Goal: Task Accomplishment & Management: Manage account settings

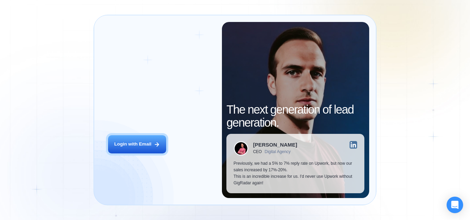
click at [131, 113] on h2 "‍ Welcome to GigRadar." at bounding box center [161, 102] width 107 height 26
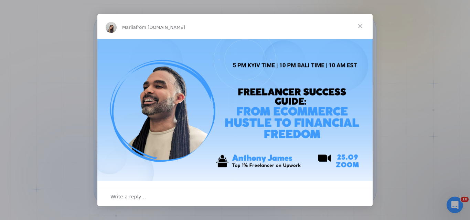
click at [363, 30] on span "Close" at bounding box center [360, 26] width 25 height 25
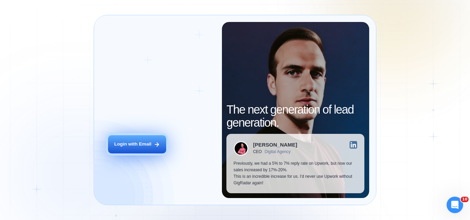
click at [153, 140] on button "Login with Email" at bounding box center [137, 144] width 58 height 18
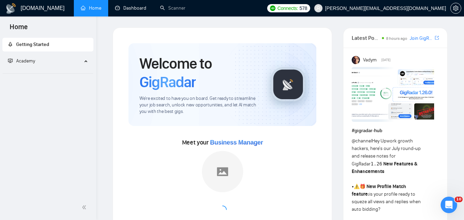
drag, startPoint x: 126, startPoint y: 8, endPoint x: 165, endPoint y: 45, distance: 53.8
click at [126, 8] on link "Dashboard" at bounding box center [130, 8] width 31 height 6
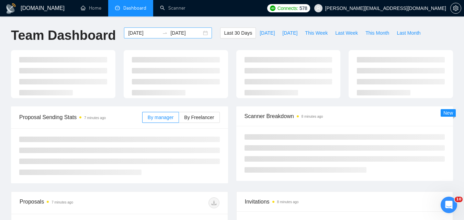
click at [139, 34] on input "[DATE]" at bounding box center [143, 33] width 31 height 8
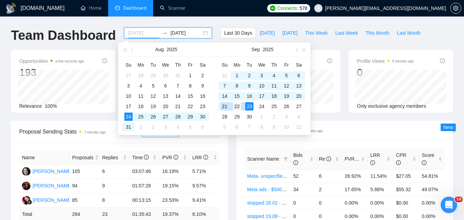
type input "[DATE]"
click at [234, 108] on div "22" at bounding box center [237, 106] width 8 height 8
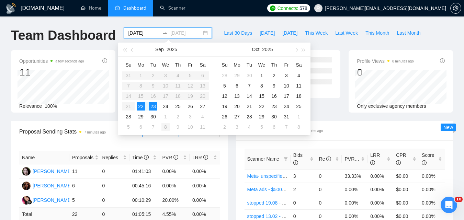
click at [138, 104] on div "22" at bounding box center [141, 106] width 8 height 8
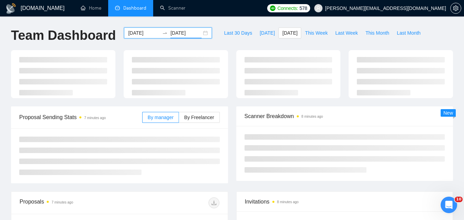
type input "[DATE]"
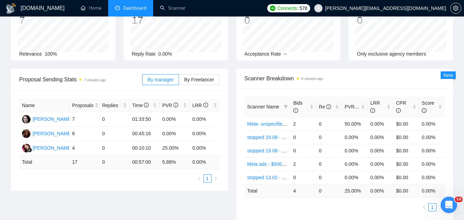
scroll to position [69, 0]
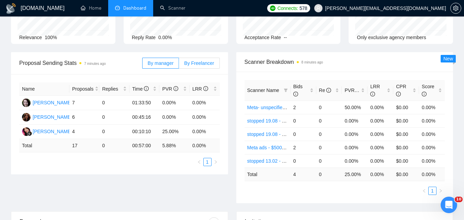
click at [200, 65] on span "By Freelancer" at bounding box center [199, 64] width 30 height 6
click at [179, 65] on input "By Freelancer" at bounding box center [179, 65] width 0 height 0
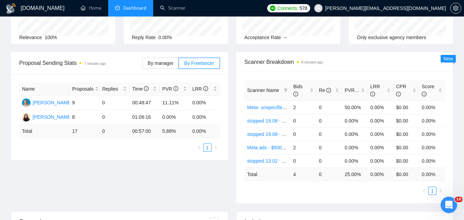
scroll to position [0, 0]
